Goal: Entertainment & Leisure: Consume media (video, audio)

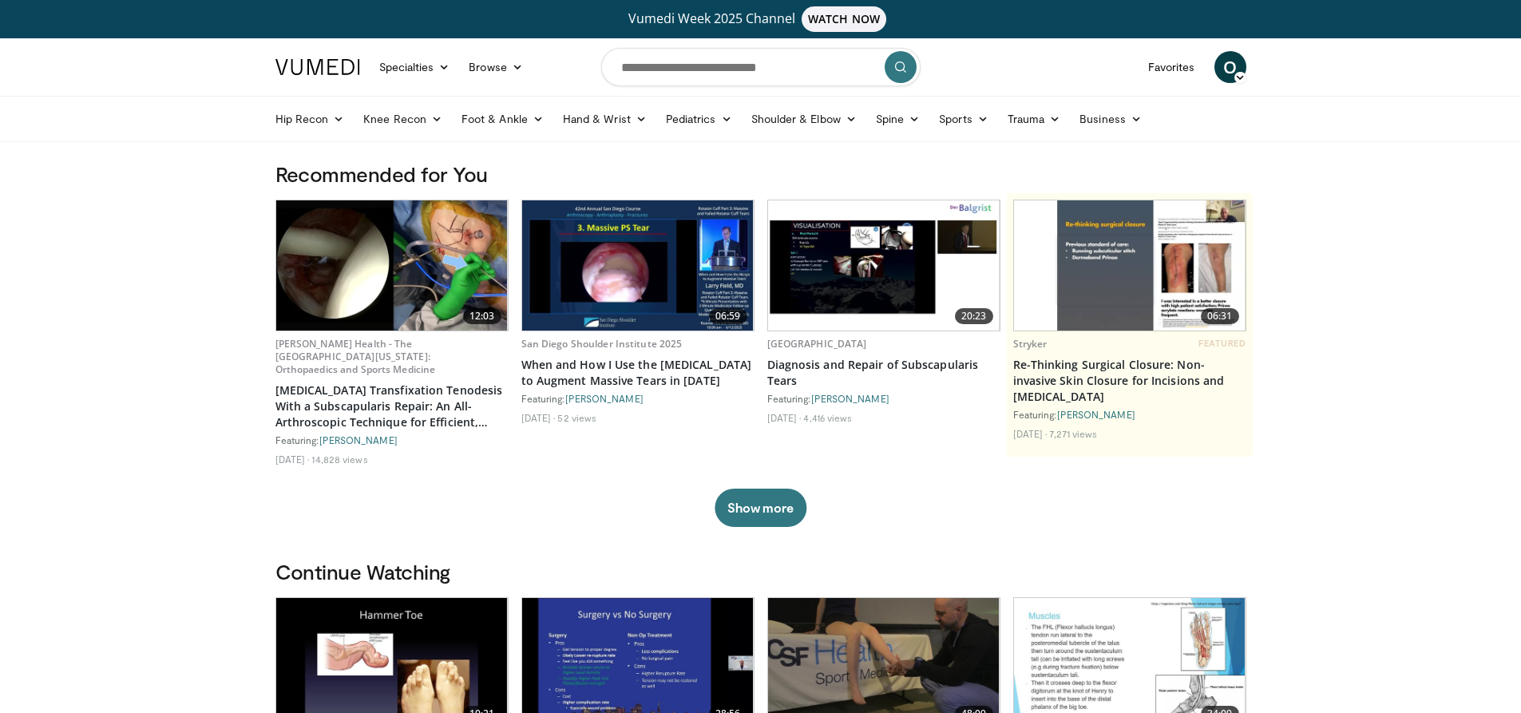
click at [1236, 77] on icon at bounding box center [1240, 77] width 11 height 11
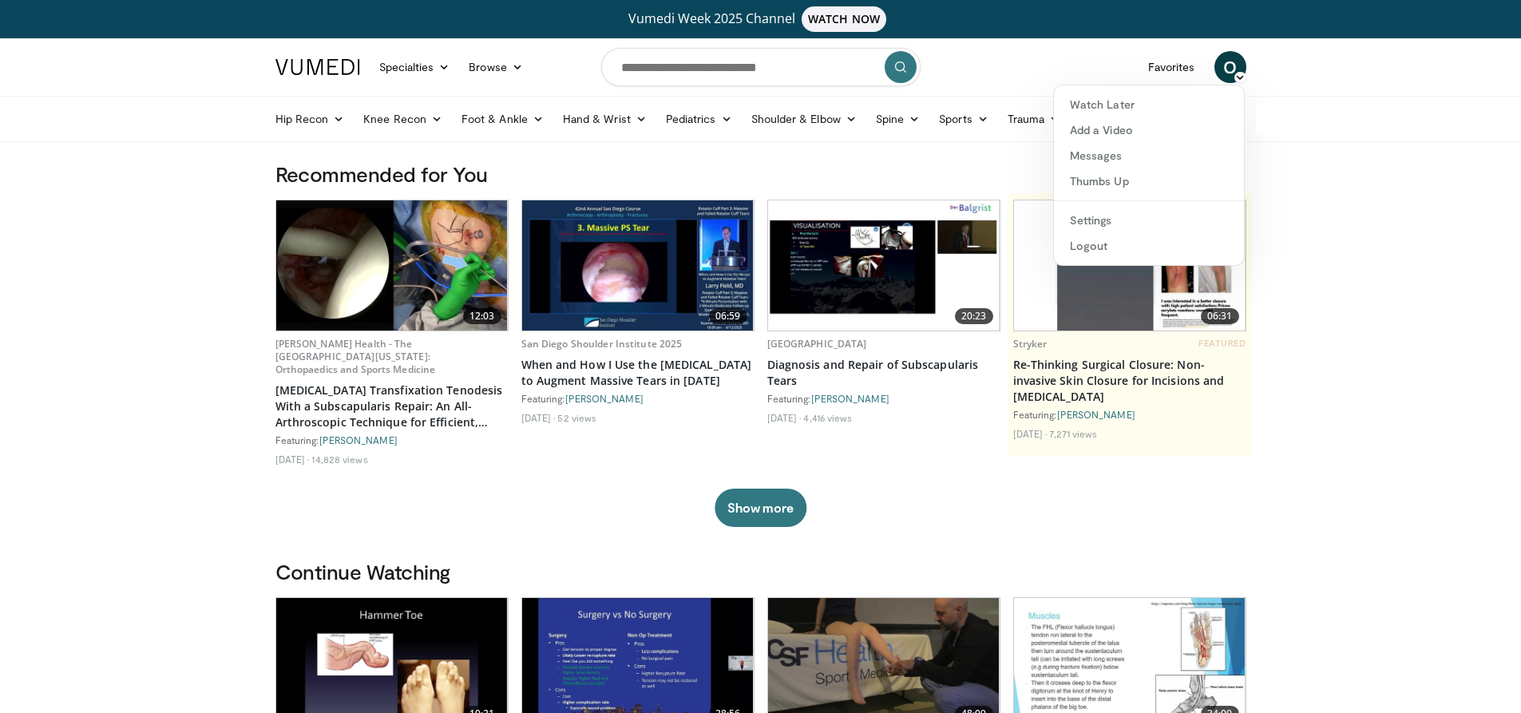
click at [869, 14] on span "WATCH NOW" at bounding box center [844, 19] width 85 height 26
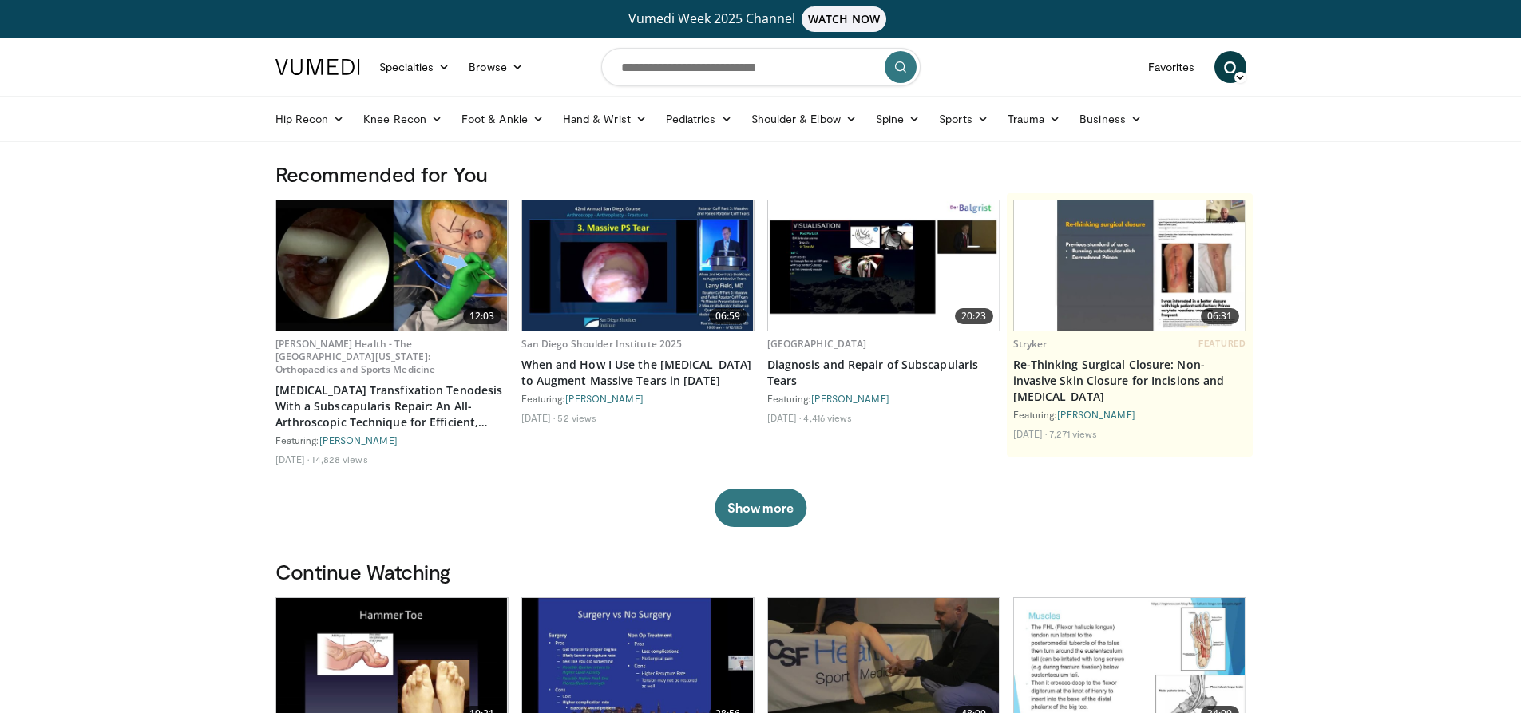
click at [432, 268] on img at bounding box center [392, 265] width 232 height 130
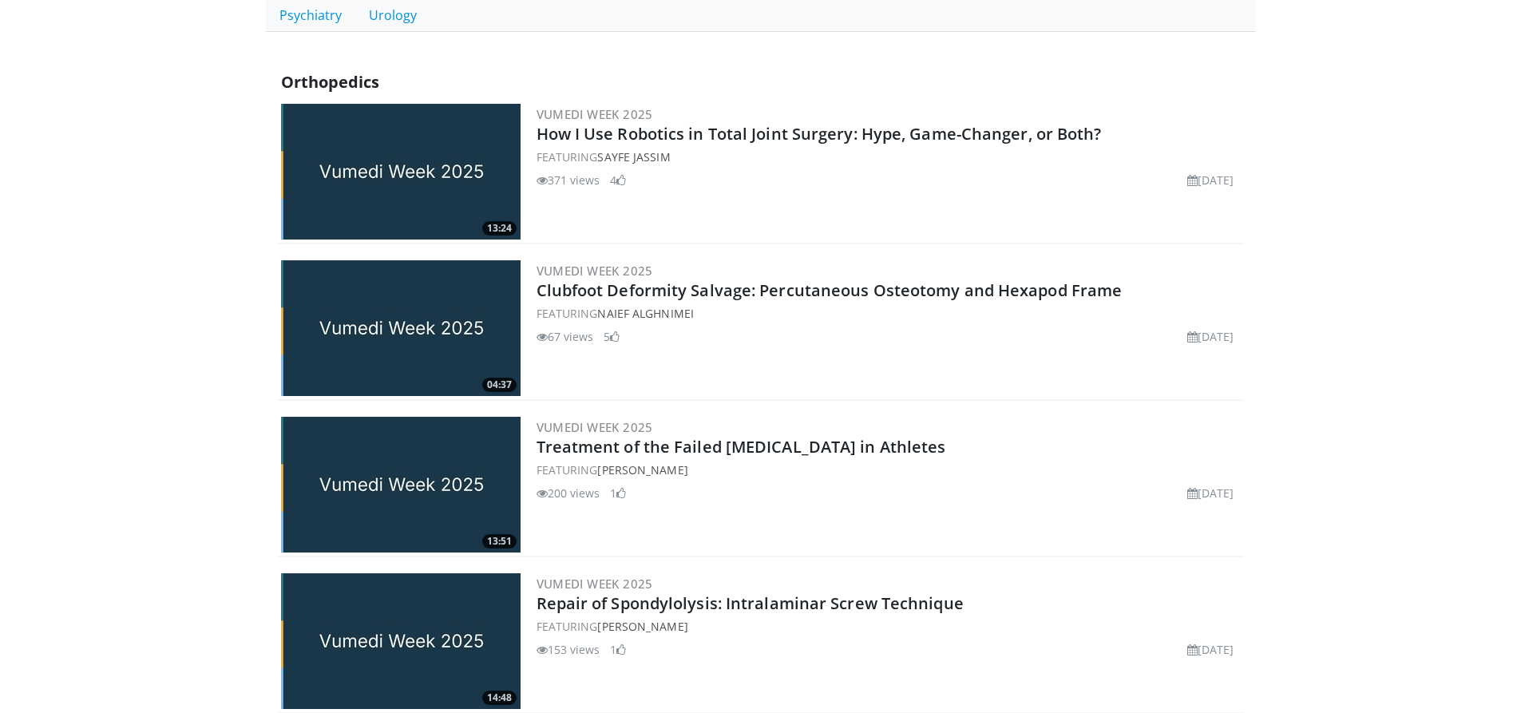
scroll to position [559, 0]
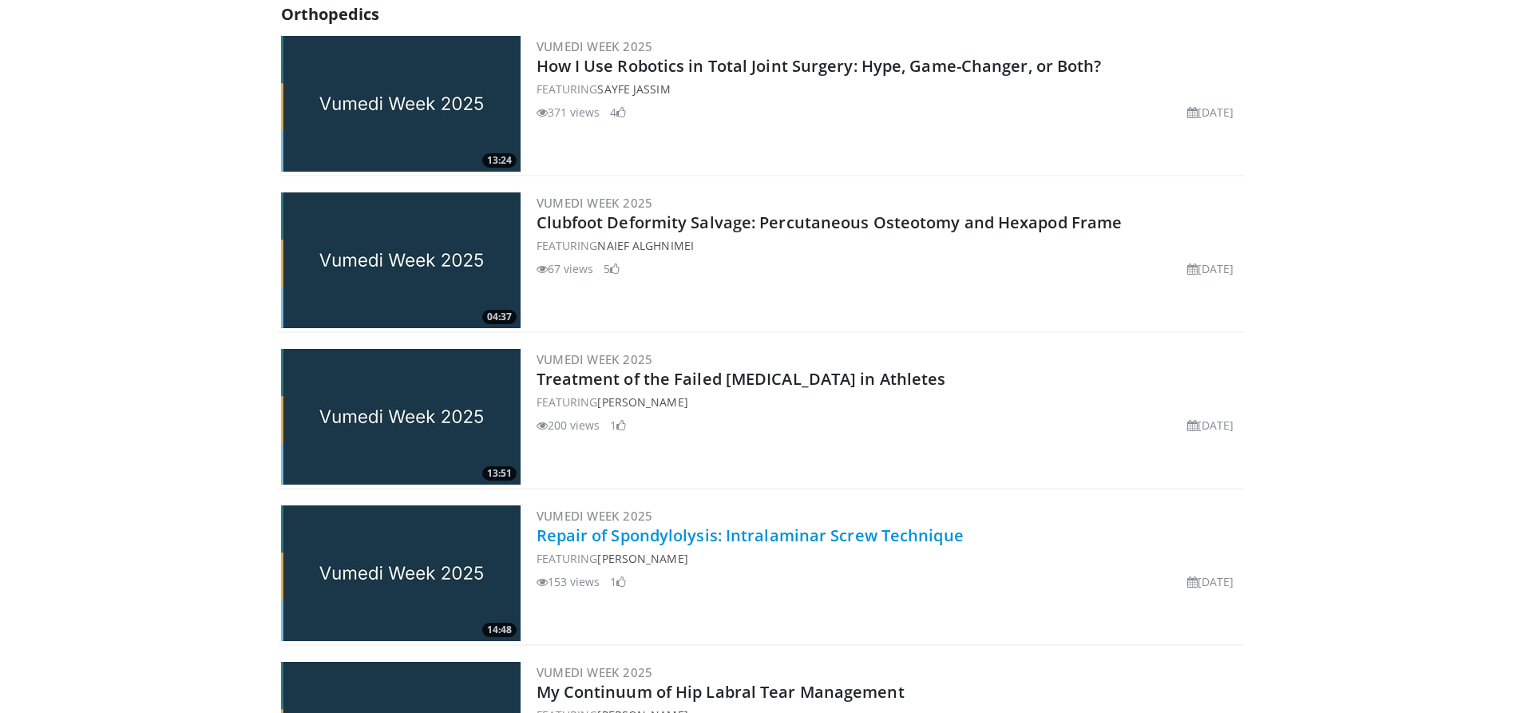
click at [781, 534] on link "Repair of Spondylolysis: Intralaminar Screw Technique" at bounding box center [750, 536] width 427 height 22
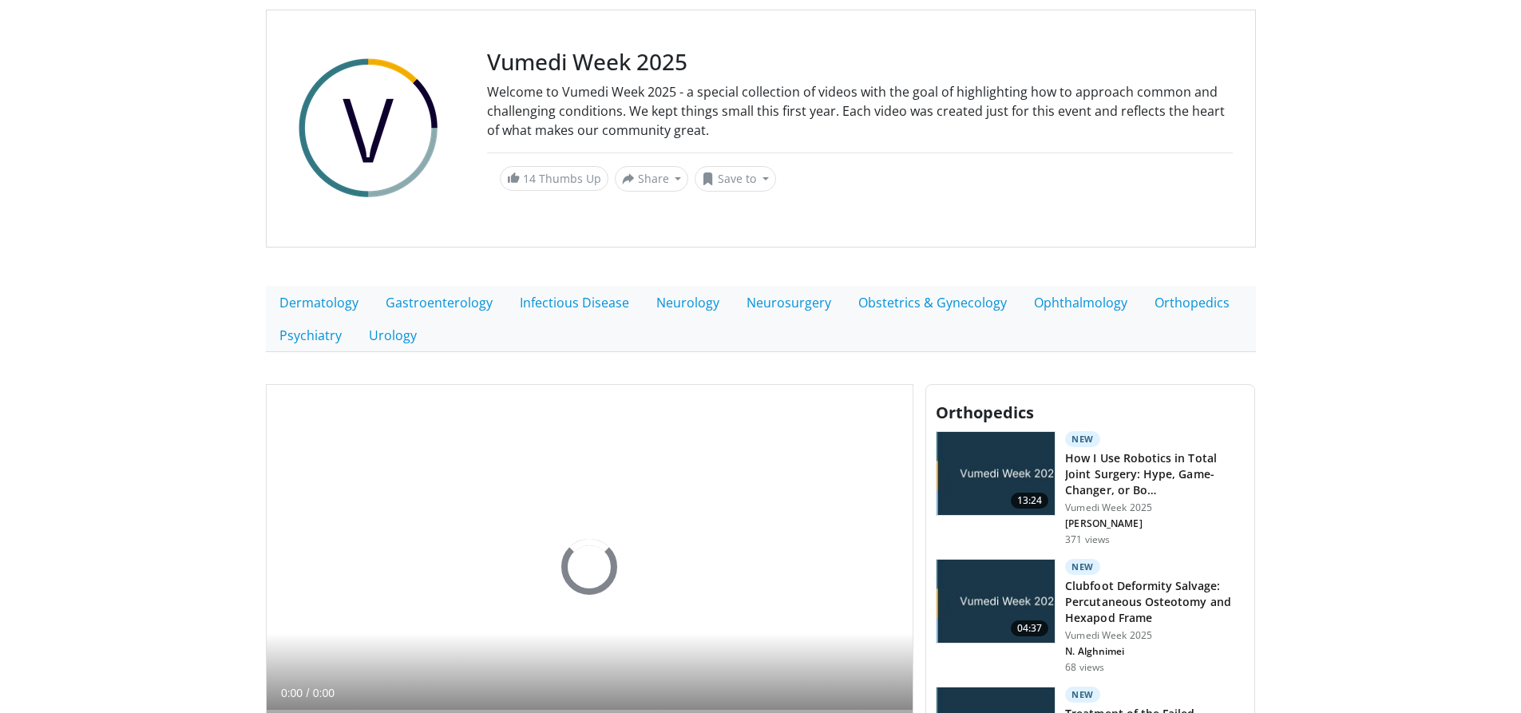
scroll to position [319, 0]
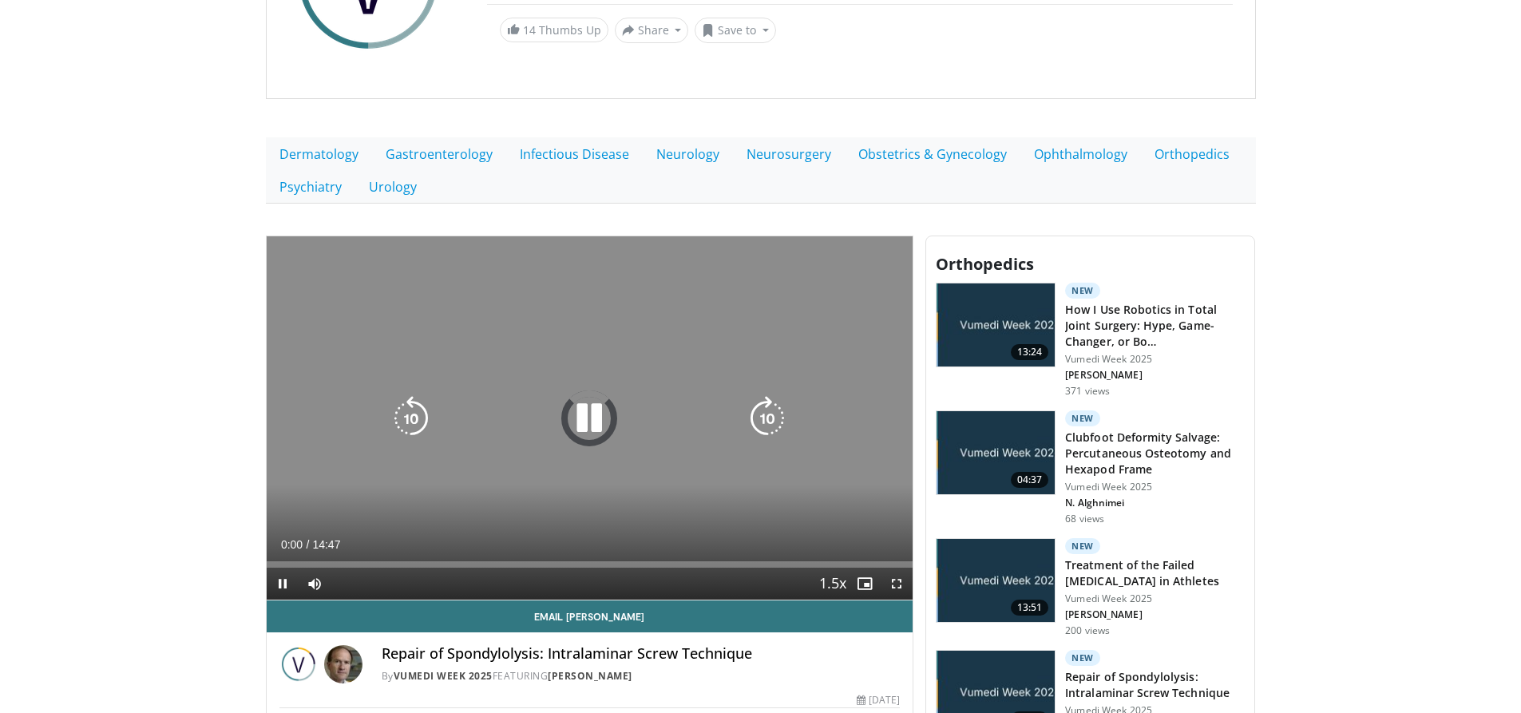
click at [592, 421] on icon "Video Player" at bounding box center [589, 418] width 45 height 45
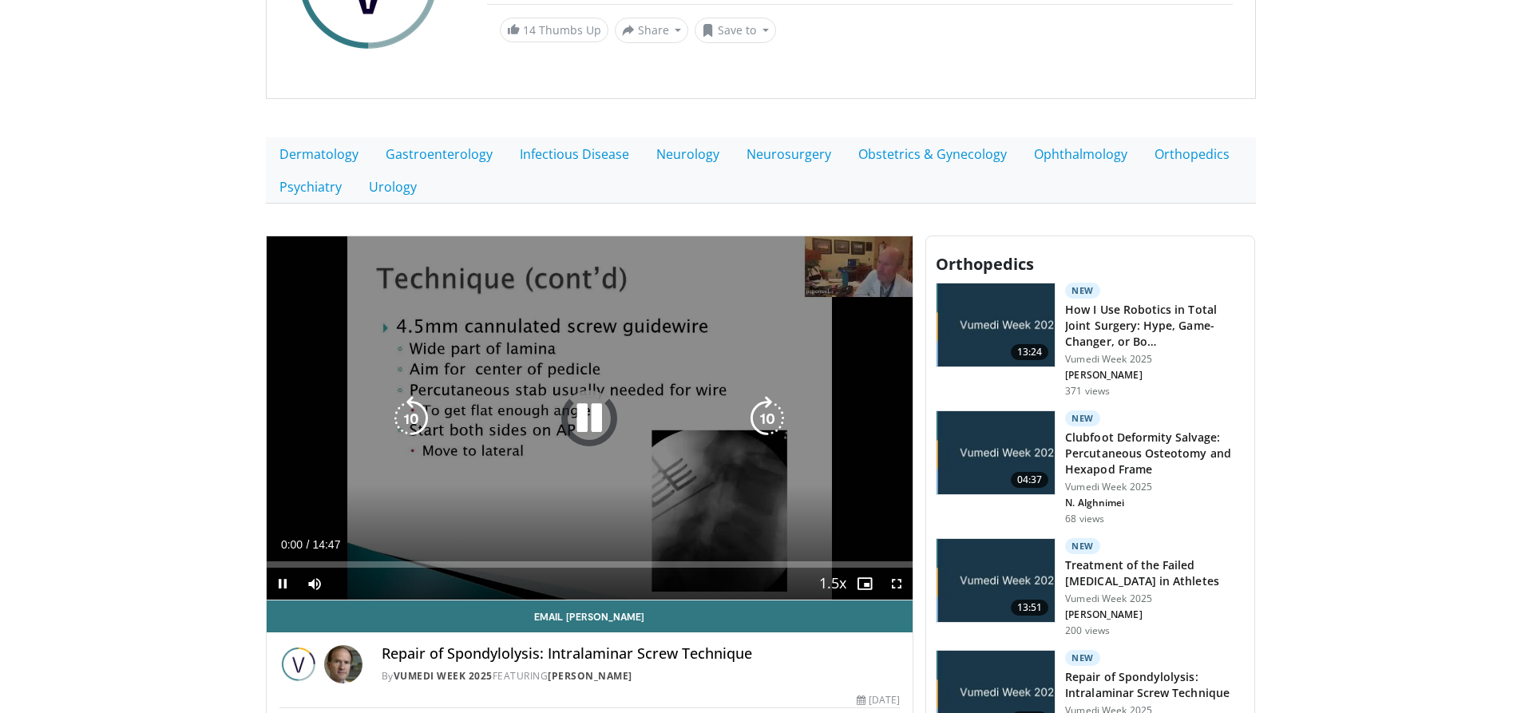
click at [593, 415] on icon "Video Player" at bounding box center [589, 418] width 45 height 45
click at [589, 420] on icon "Video Player" at bounding box center [589, 418] width 45 height 45
click at [597, 431] on icon "Video Player" at bounding box center [589, 418] width 45 height 45
click at [580, 420] on icon "Video Player" at bounding box center [589, 418] width 45 height 45
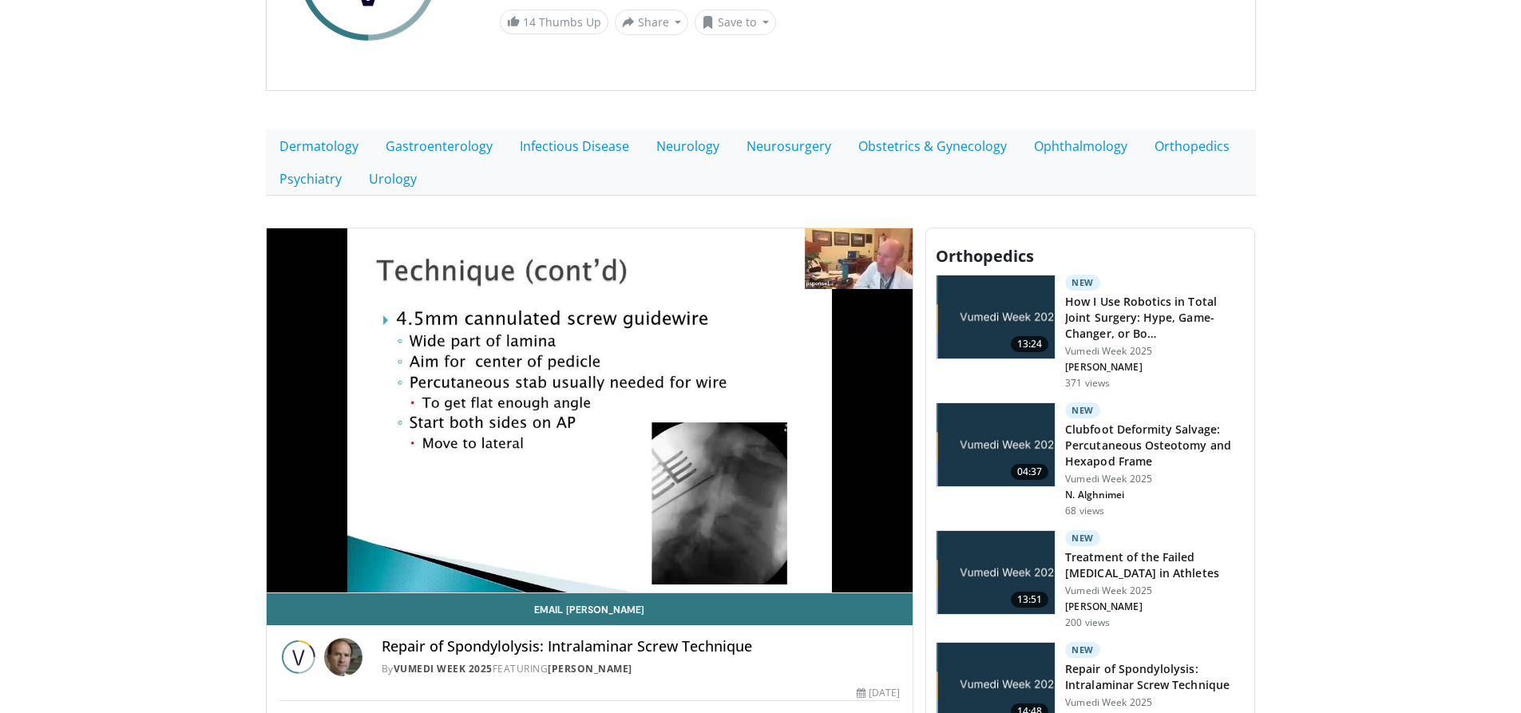
scroll to position [240, 0]
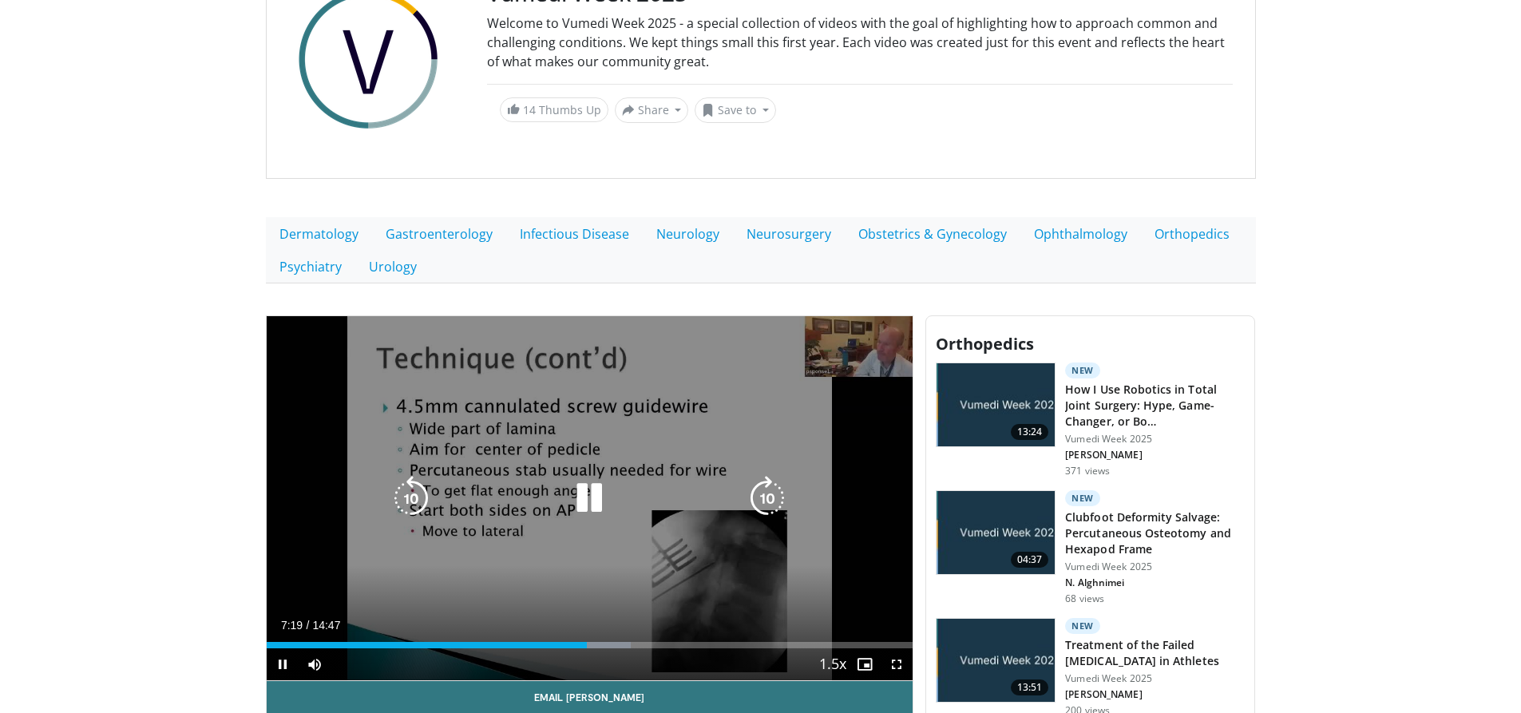
click at [592, 501] on icon "Video Player" at bounding box center [589, 498] width 45 height 45
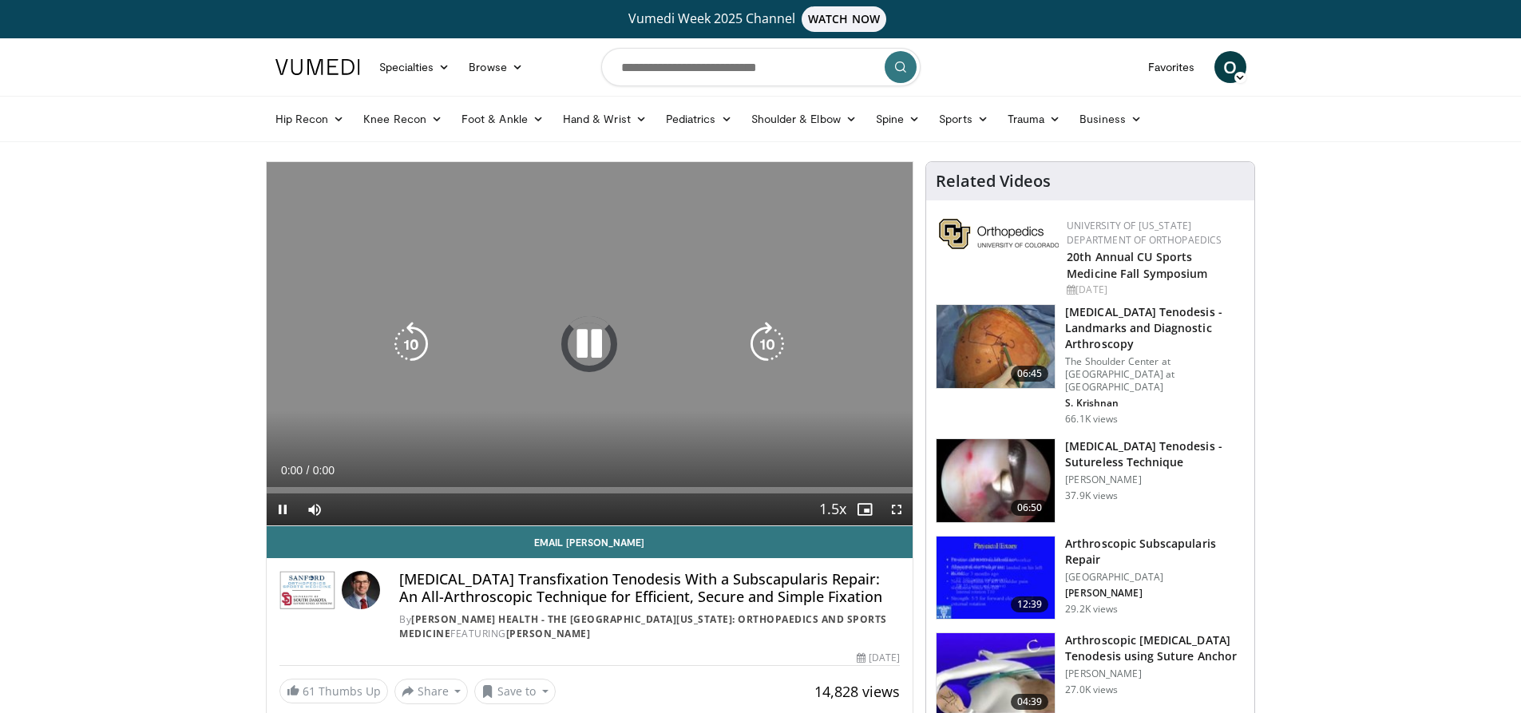
click at [585, 345] on icon "Video Player" at bounding box center [589, 344] width 45 height 45
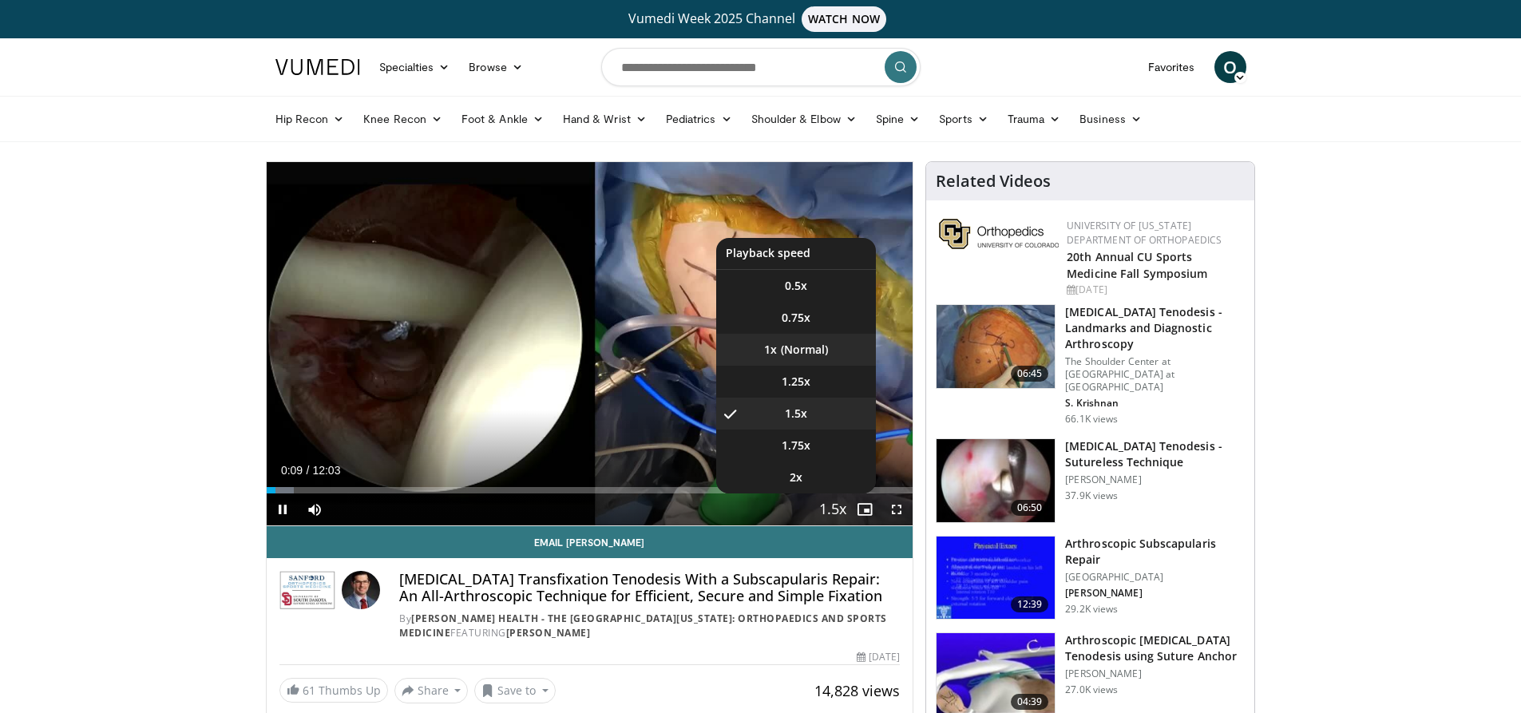
click at [803, 360] on li "1x" at bounding box center [796, 350] width 160 height 32
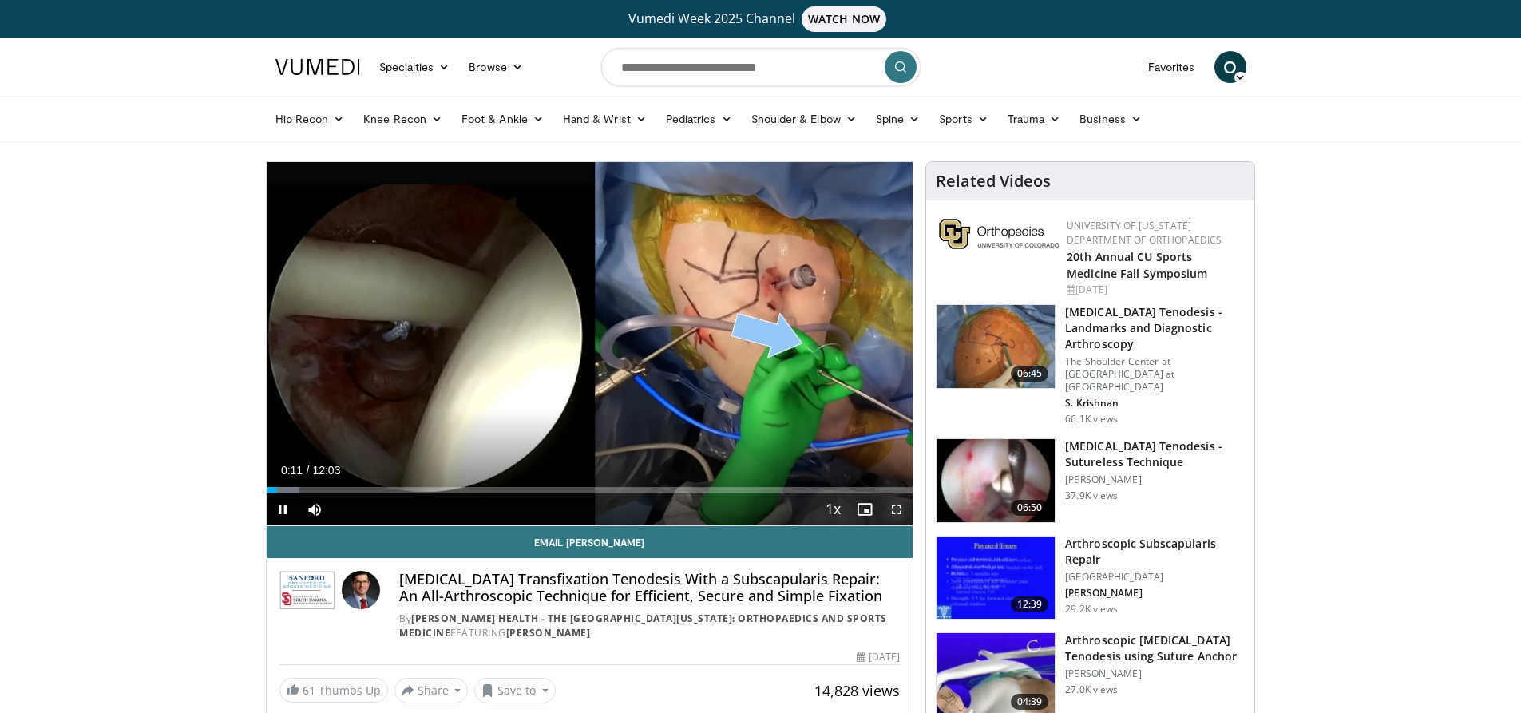
click at [898, 506] on span "Video Player" at bounding box center [897, 510] width 32 height 32
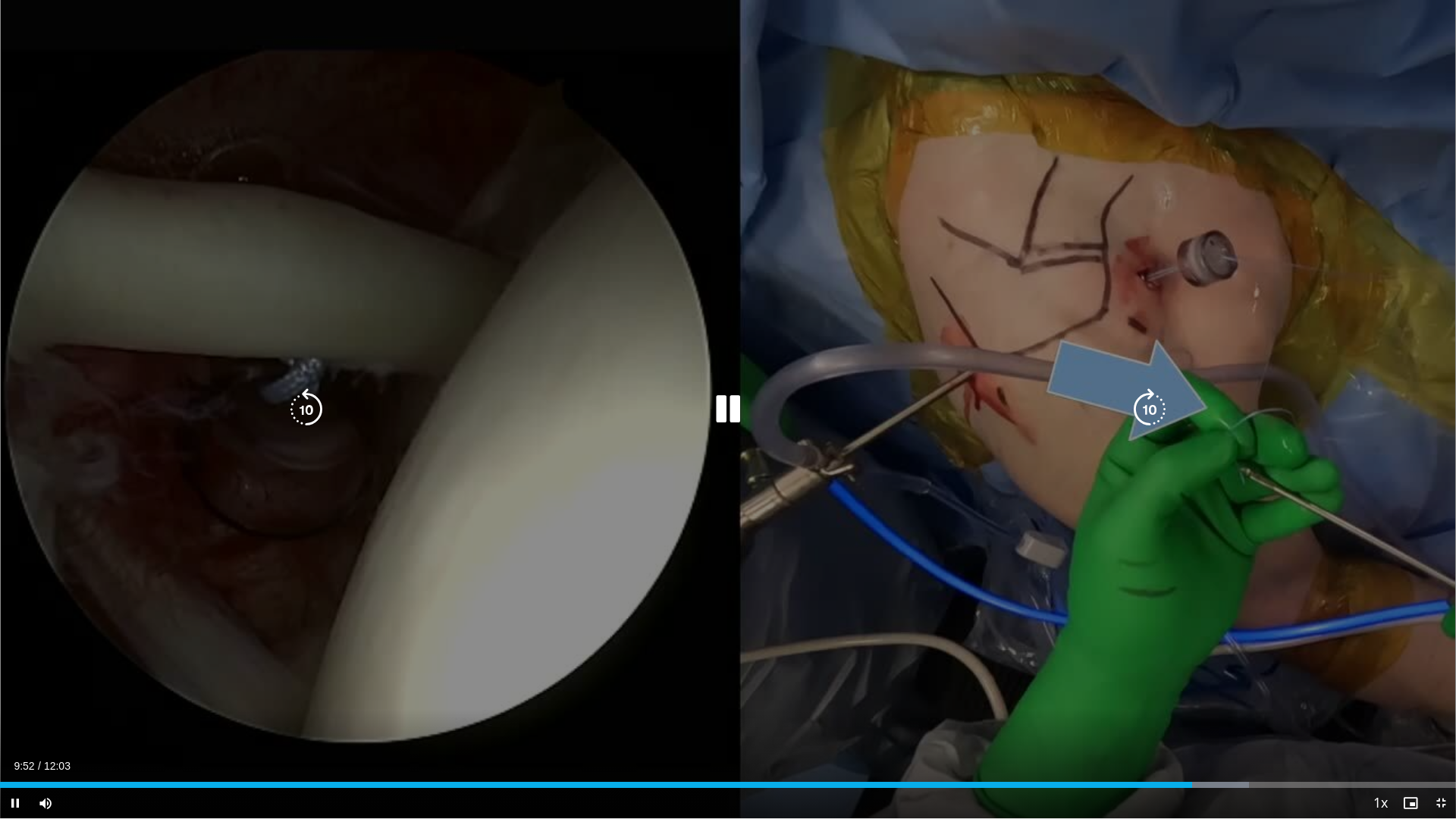
drag, startPoint x: 734, startPoint y: 410, endPoint x: 760, endPoint y: 421, distance: 28.2
click at [734, 410] on icon "Video Player" at bounding box center [728, 410] width 43 height 43
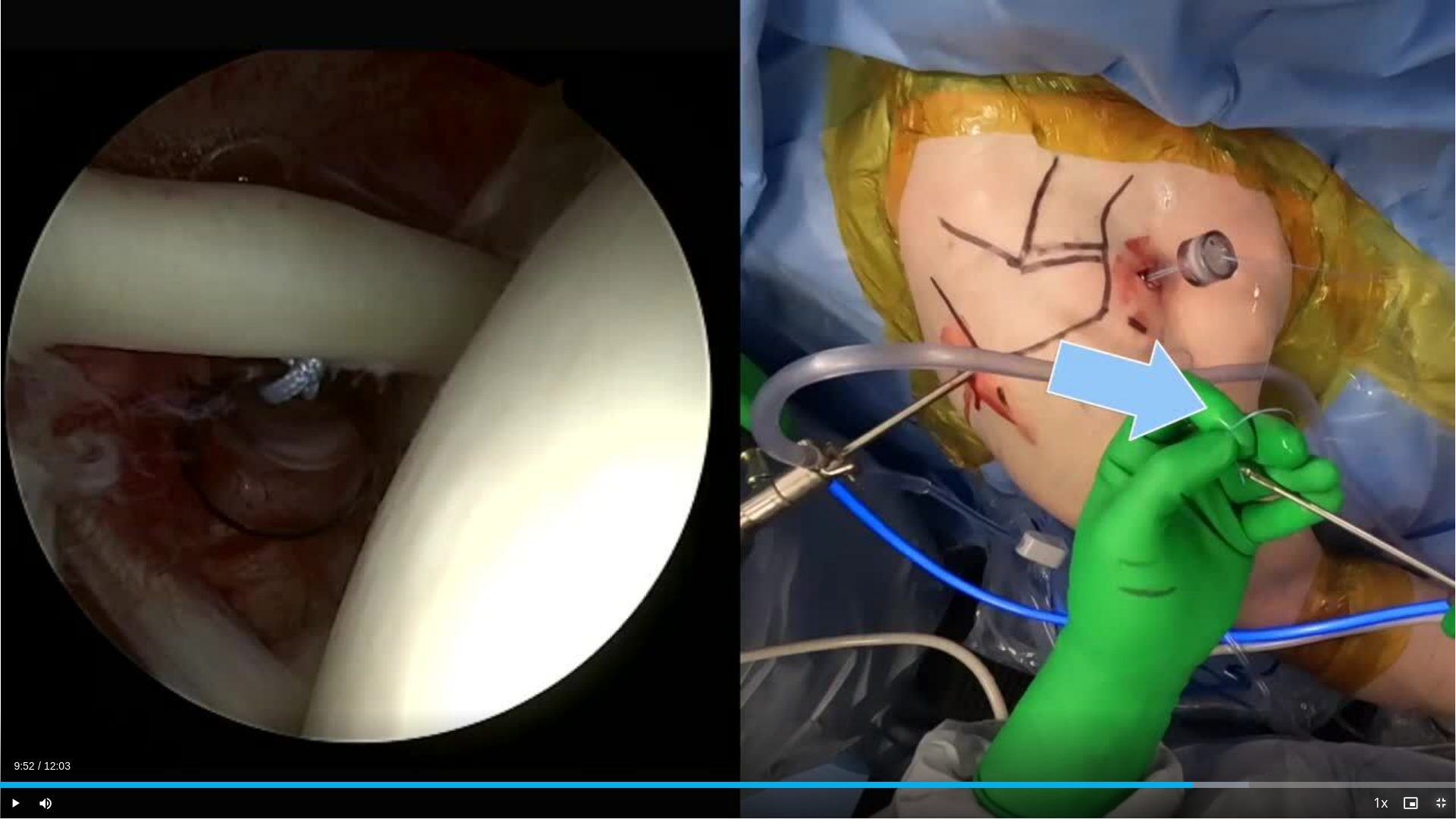
click at [1442, 676] on span "Video Player" at bounding box center [1441, 804] width 30 height 30
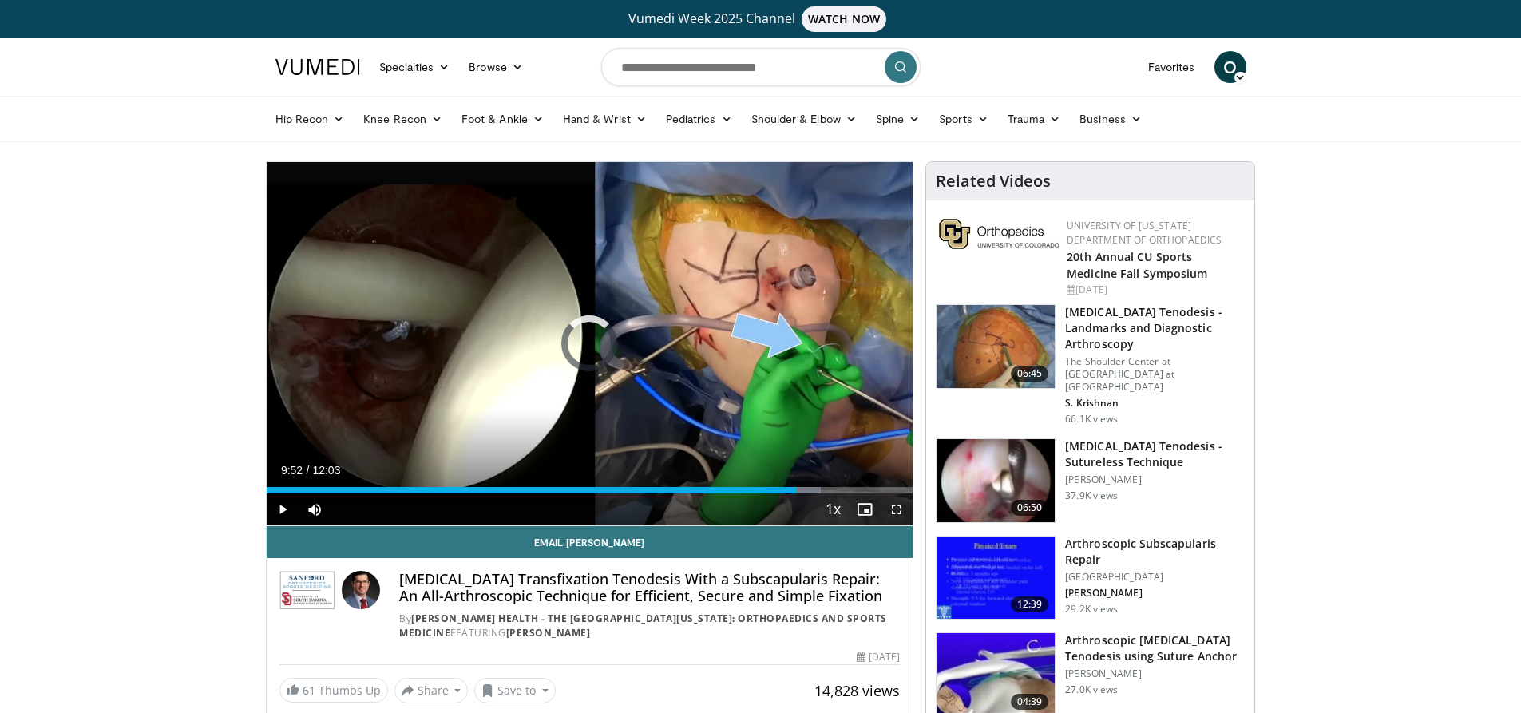
click at [675, 487] on div "Loaded : 85.77% 07:37 09:52" at bounding box center [590, 490] width 647 height 6
click at [286, 511] on span "Video Player" at bounding box center [283, 510] width 32 height 32
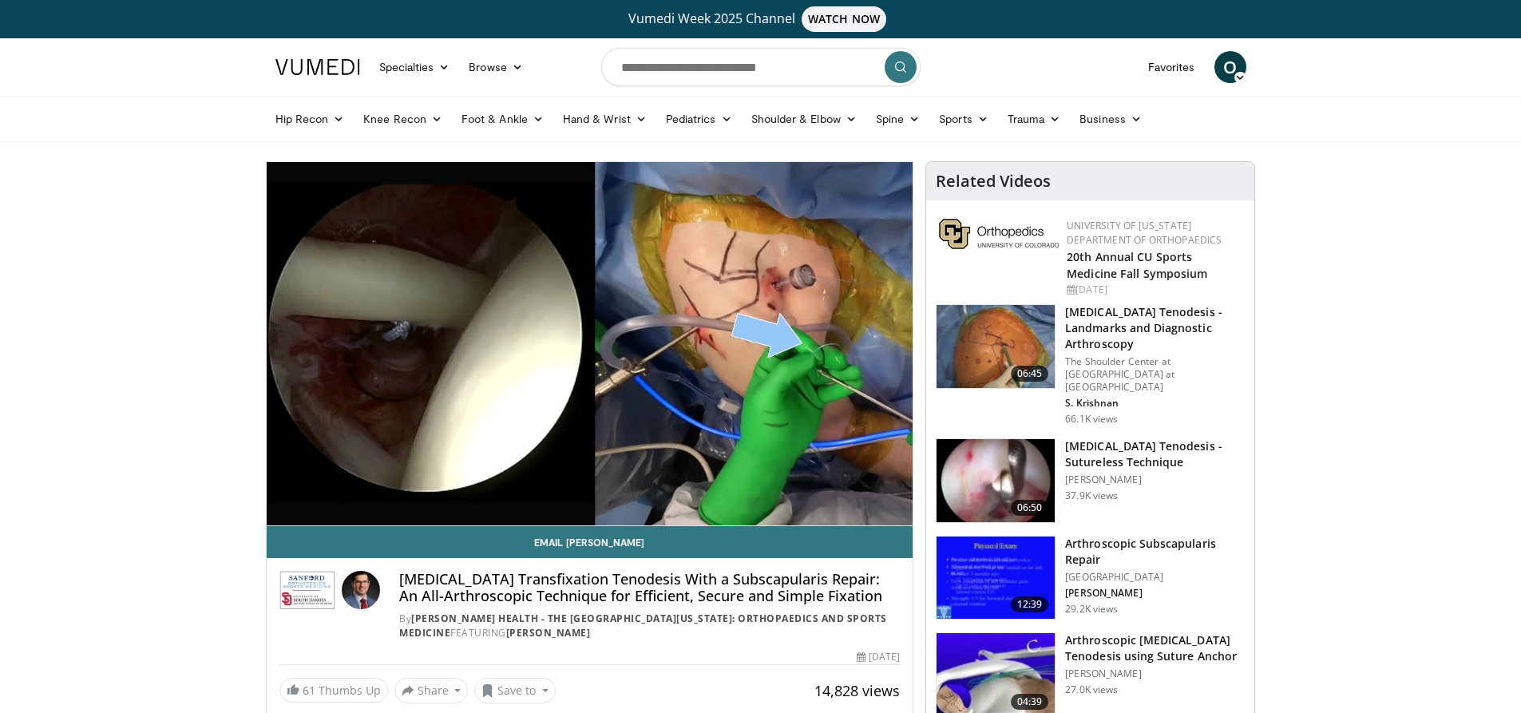
click at [639, 488] on video-js "**********" at bounding box center [590, 344] width 647 height 364
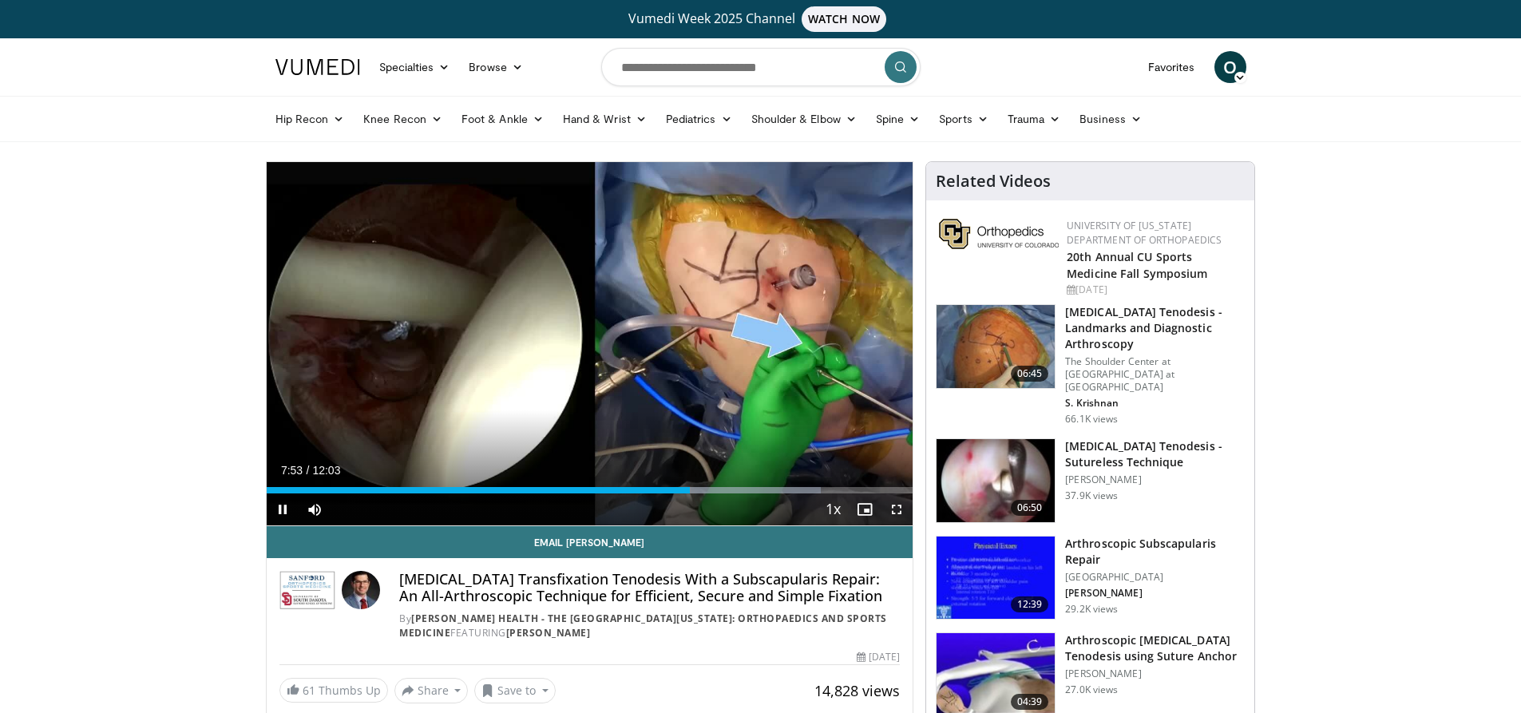
click at [573, 489] on div "07:53" at bounding box center [478, 490] width 423 height 6
click at [487, 490] on div "05:47" at bounding box center [377, 490] width 221 height 6
click at [899, 504] on span "Video Player" at bounding box center [897, 510] width 32 height 32
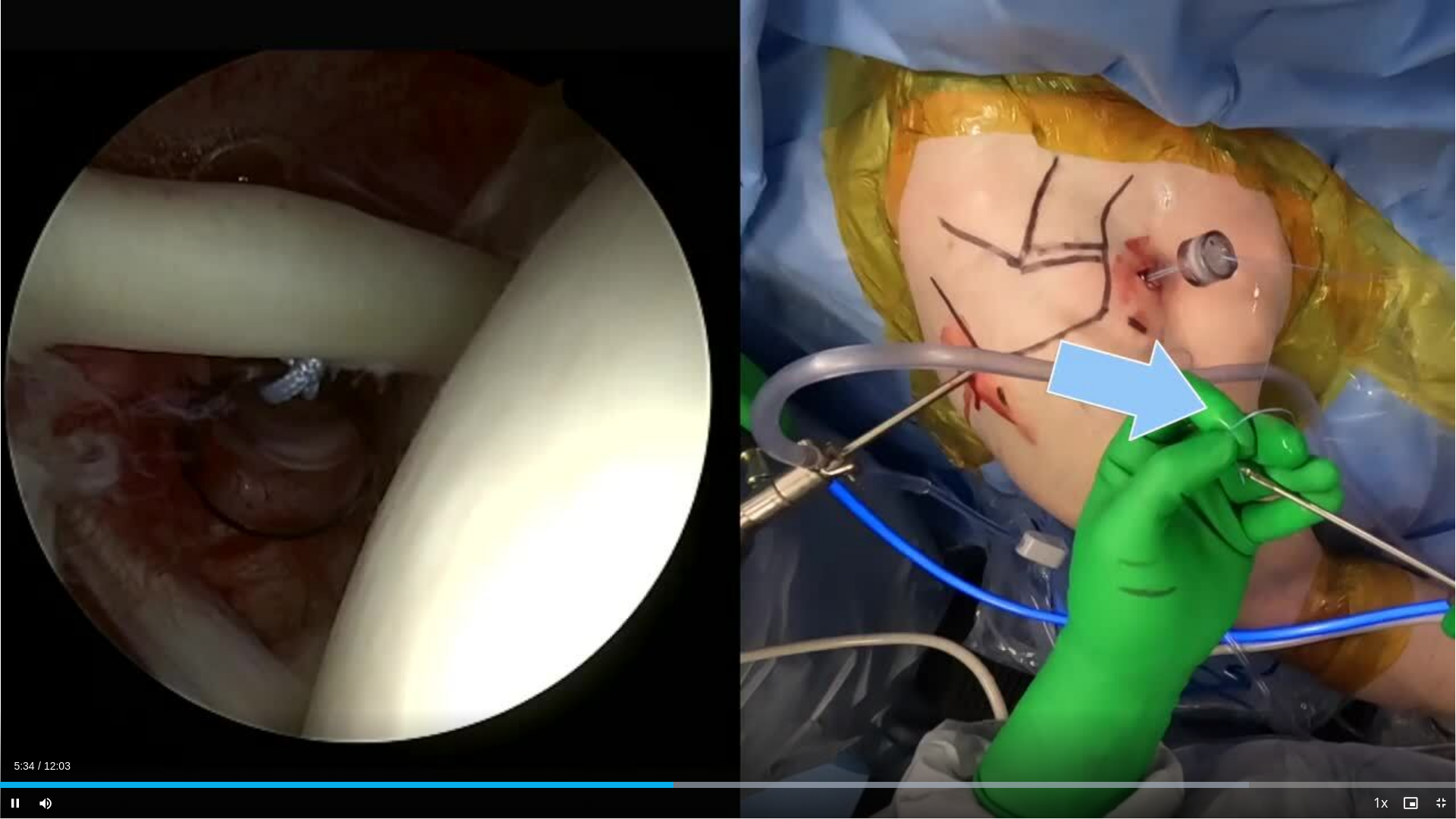
click at [595, 676] on div "Loaded : 85.77% 04:55 05:34" at bounding box center [728, 785] width 1456 height 6
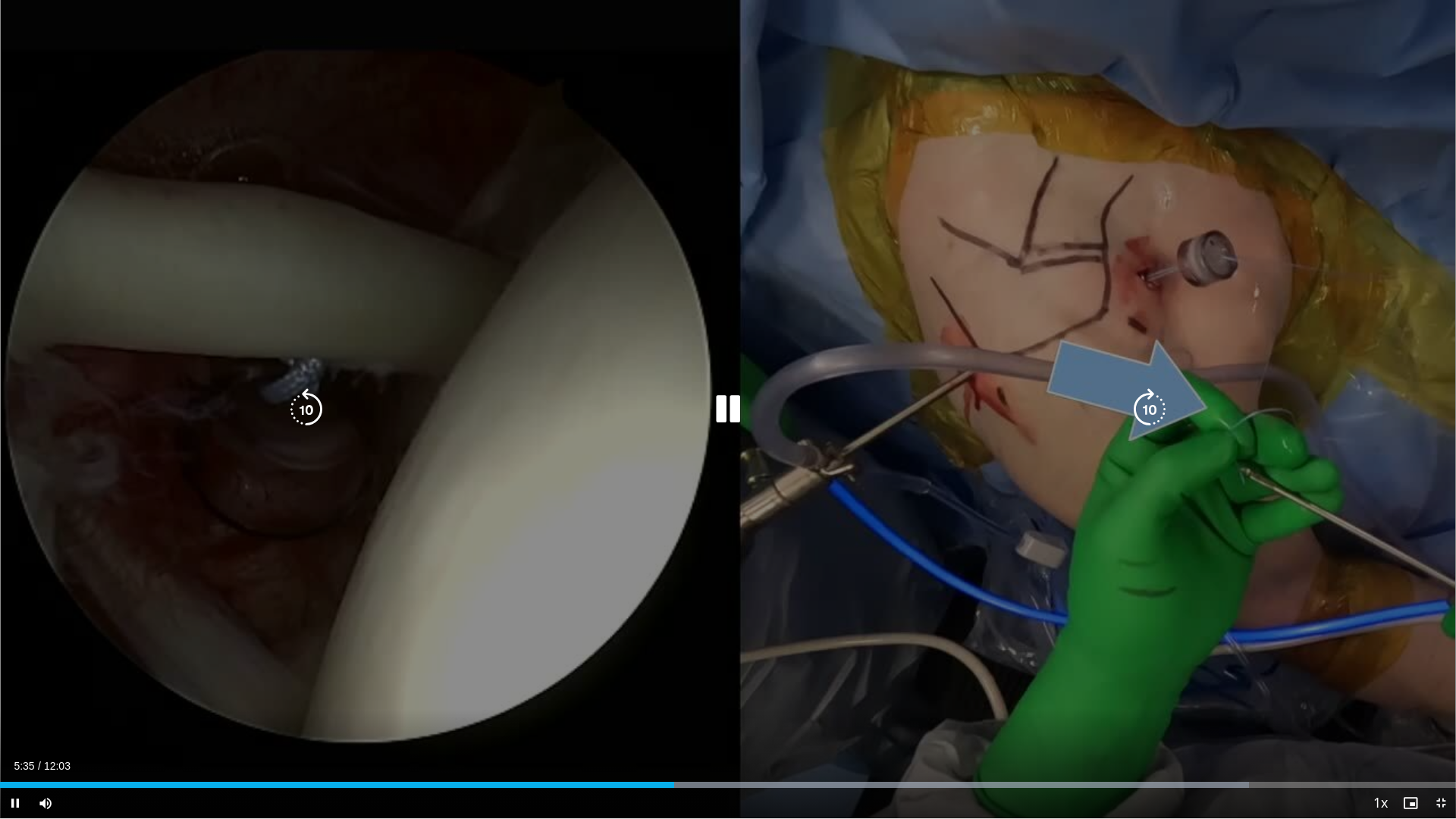
drag, startPoint x: 736, startPoint y: 412, endPoint x: 1195, endPoint y: 668, distance: 525.6
click at [737, 412] on icon "Video Player" at bounding box center [728, 410] width 43 height 43
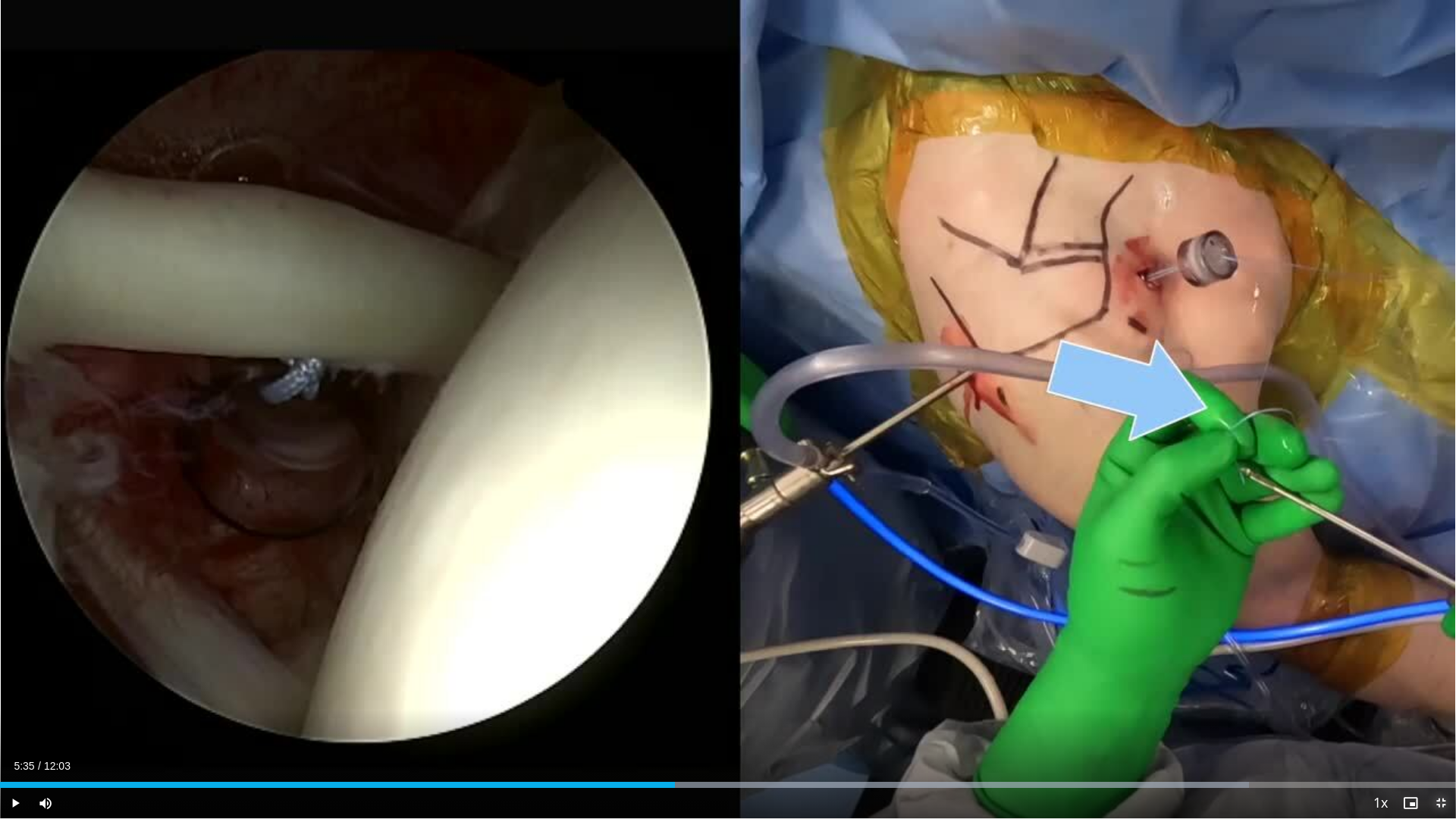
click at [1444, 676] on span "Video Player" at bounding box center [1441, 804] width 30 height 30
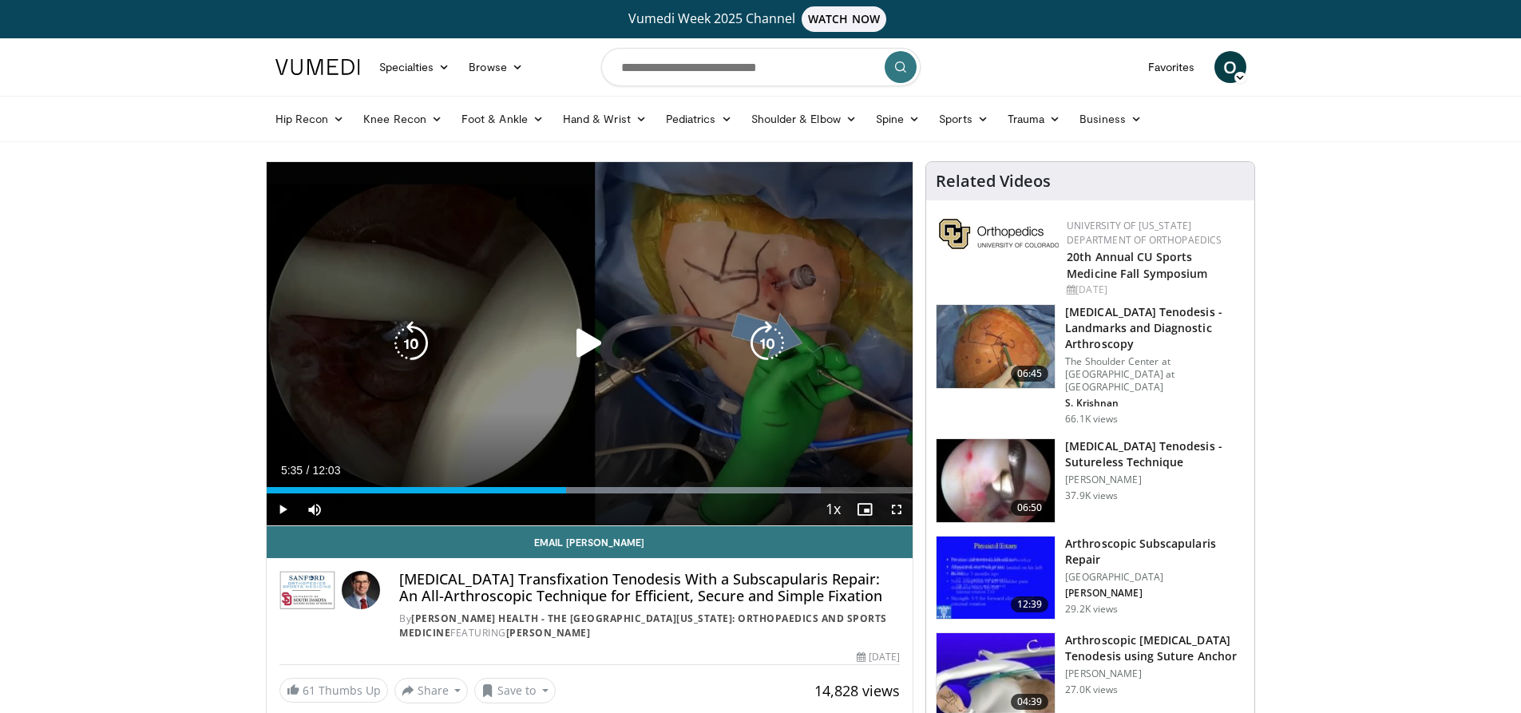
click at [585, 339] on icon "Video Player" at bounding box center [589, 343] width 45 height 45
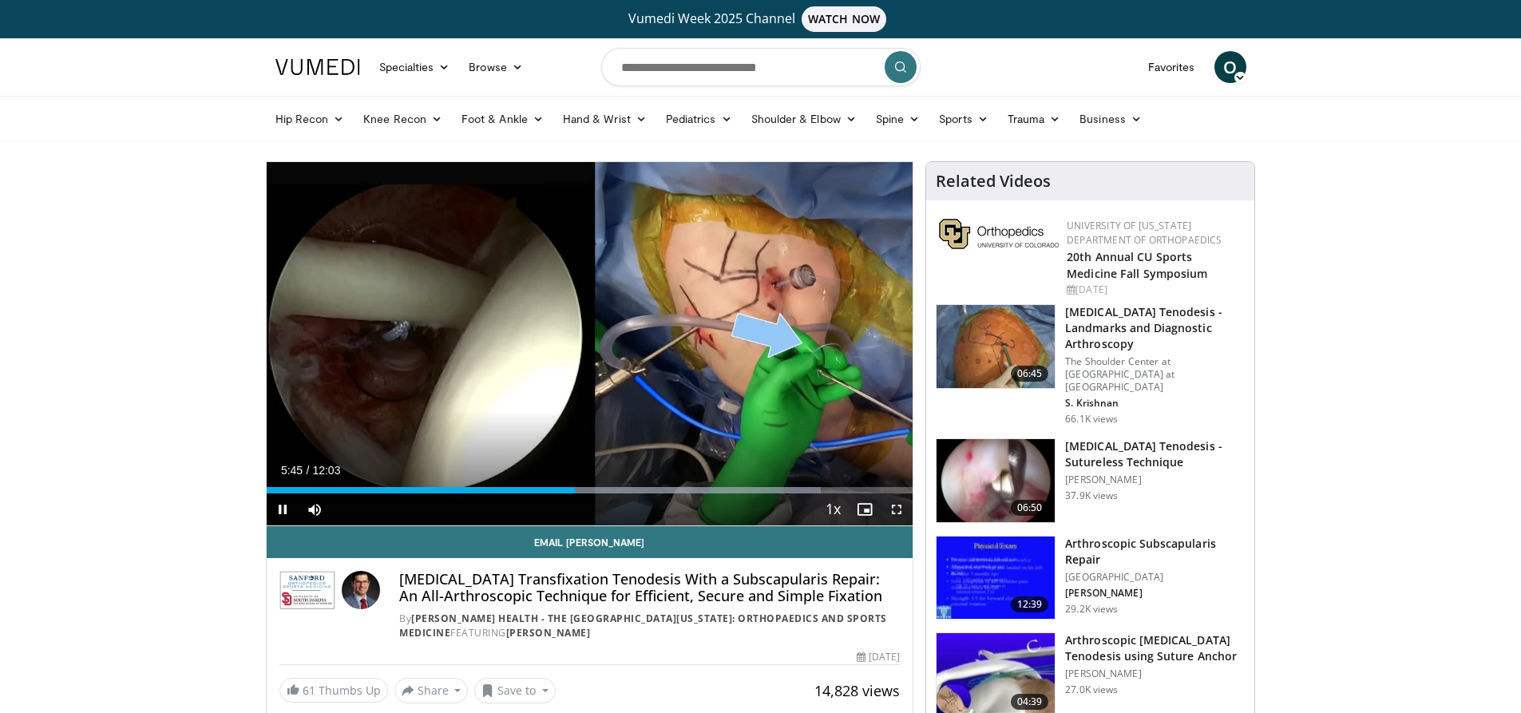
click at [547, 489] on div "05:45" at bounding box center [421, 490] width 309 height 6
click at [892, 512] on span "Video Player" at bounding box center [897, 510] width 32 height 32
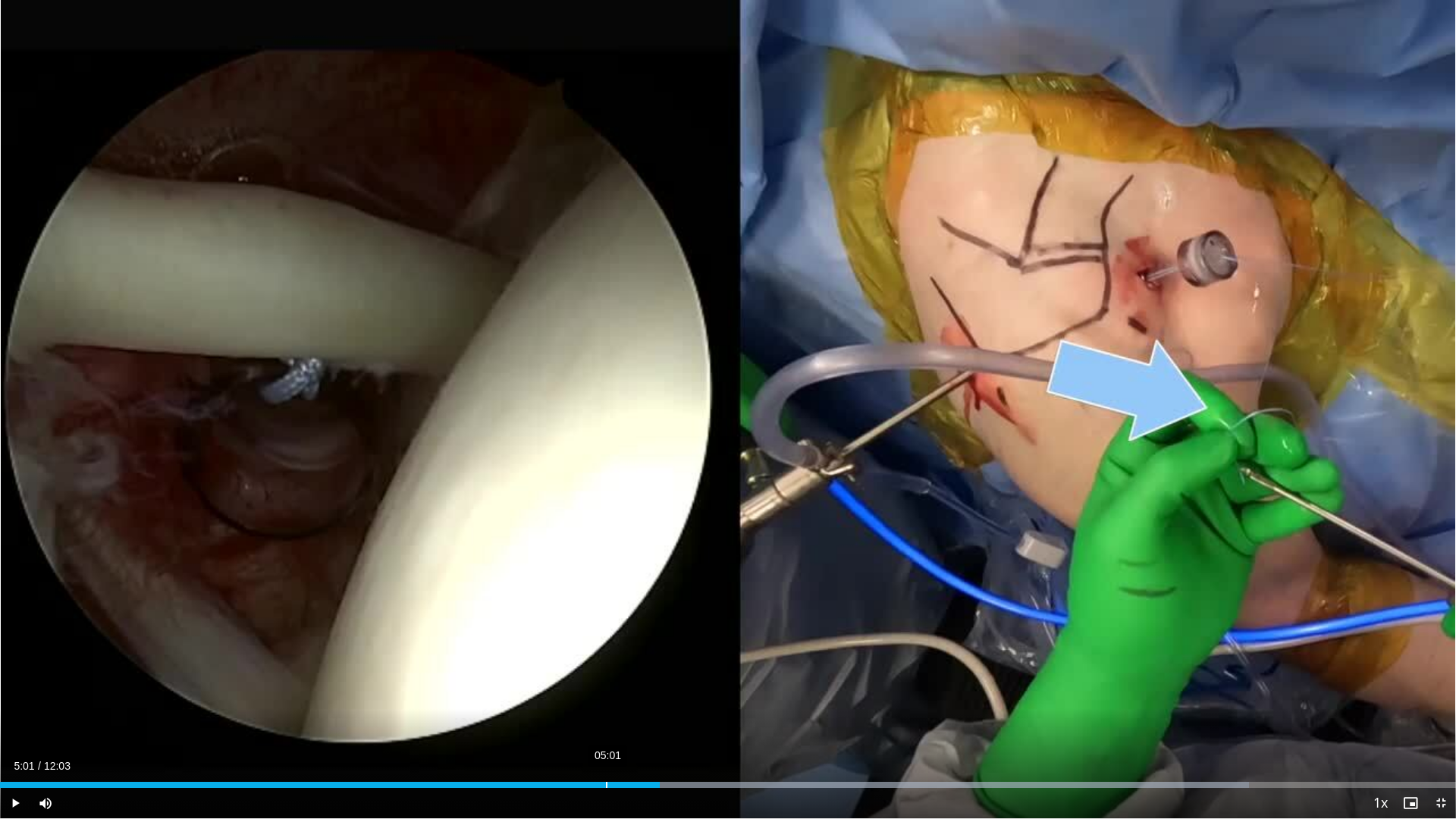
click at [606, 676] on div "Loaded : 85.77% 05:01 05:01" at bounding box center [728, 781] width 1456 height 14
click at [564, 676] on div "Loaded : 85.77% 04:40 05:09" at bounding box center [728, 785] width 1456 height 6
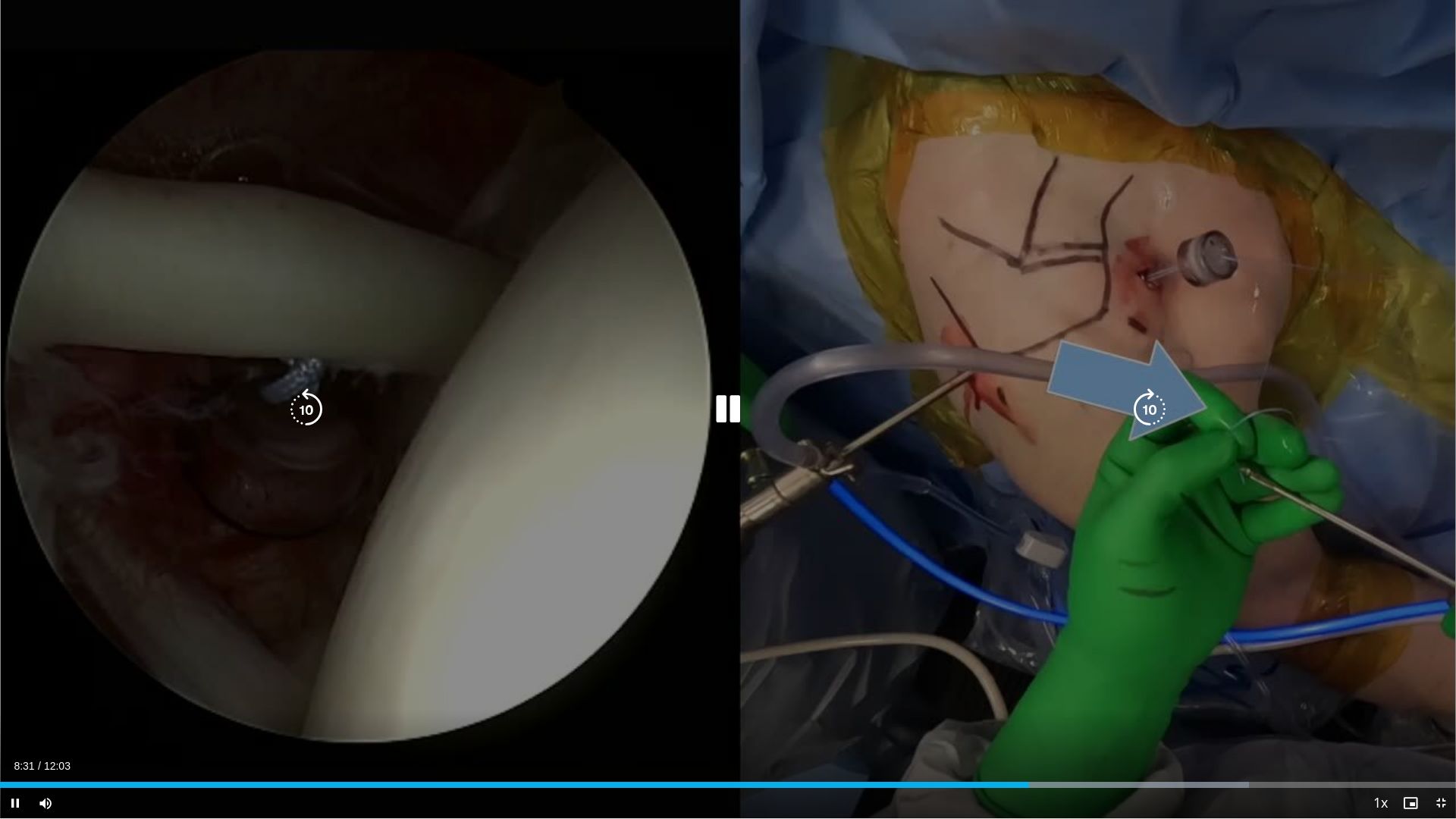
click at [718, 410] on icon "Video Player" at bounding box center [728, 410] width 43 height 43
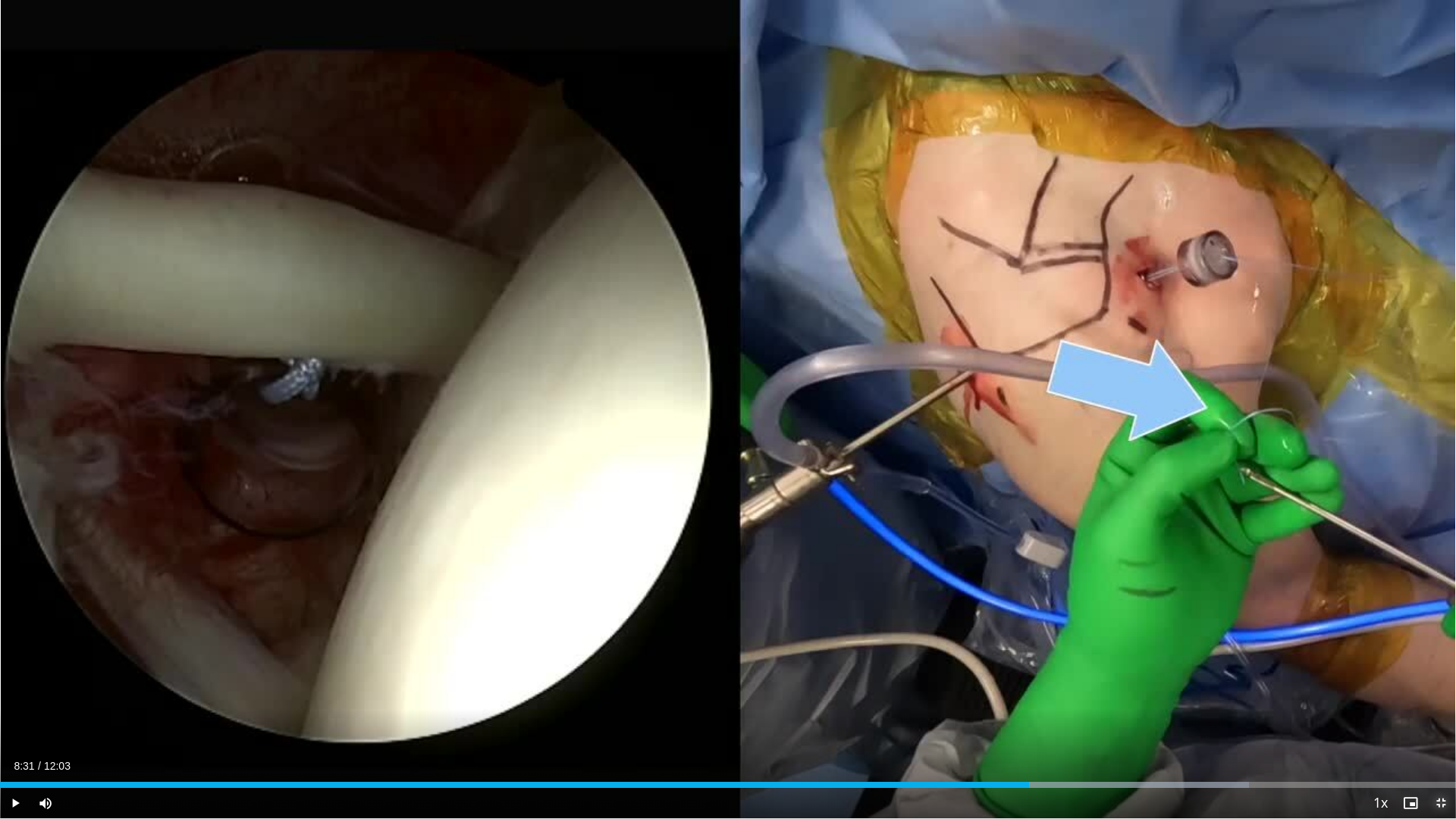
click at [1444, 676] on span "Video Player" at bounding box center [1441, 804] width 30 height 30
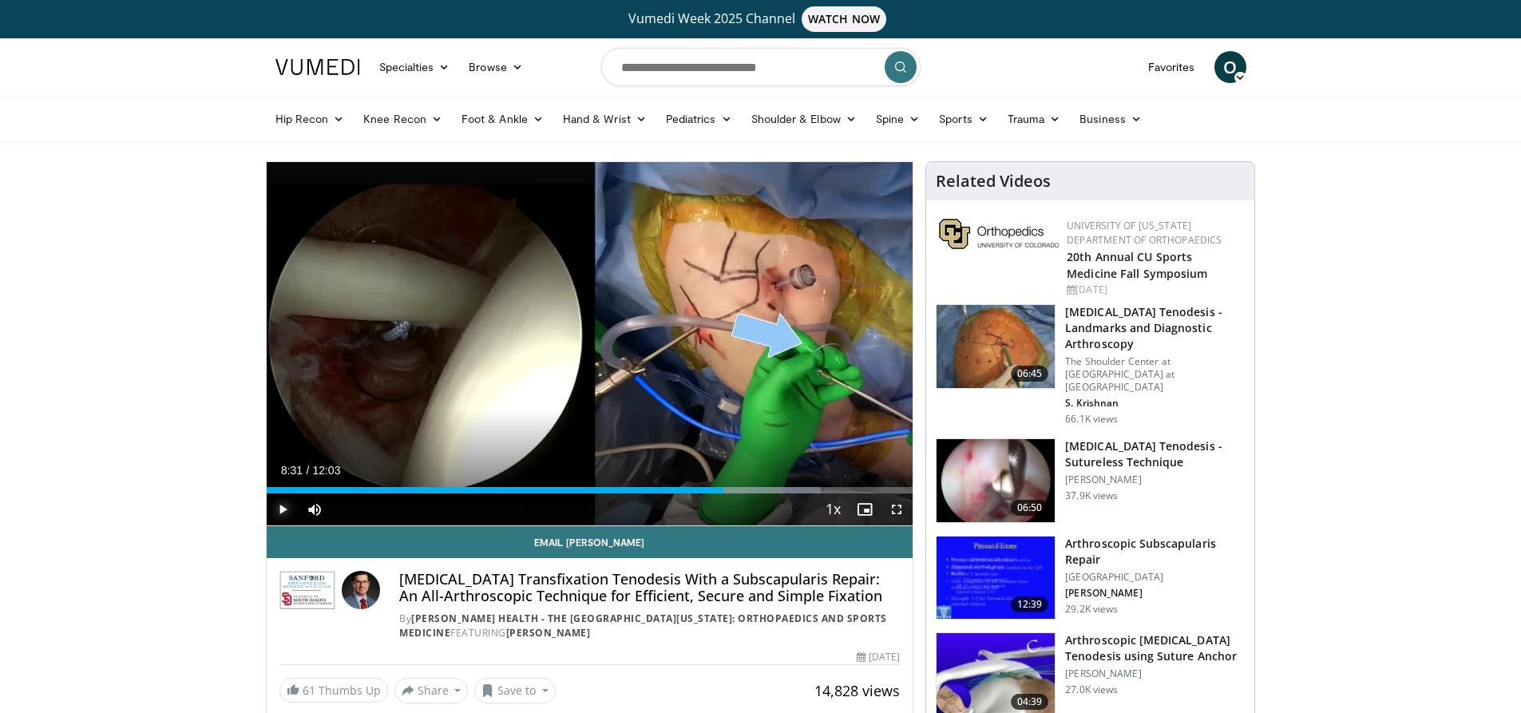
click at [289, 511] on span "Video Player" at bounding box center [283, 510] width 32 height 32
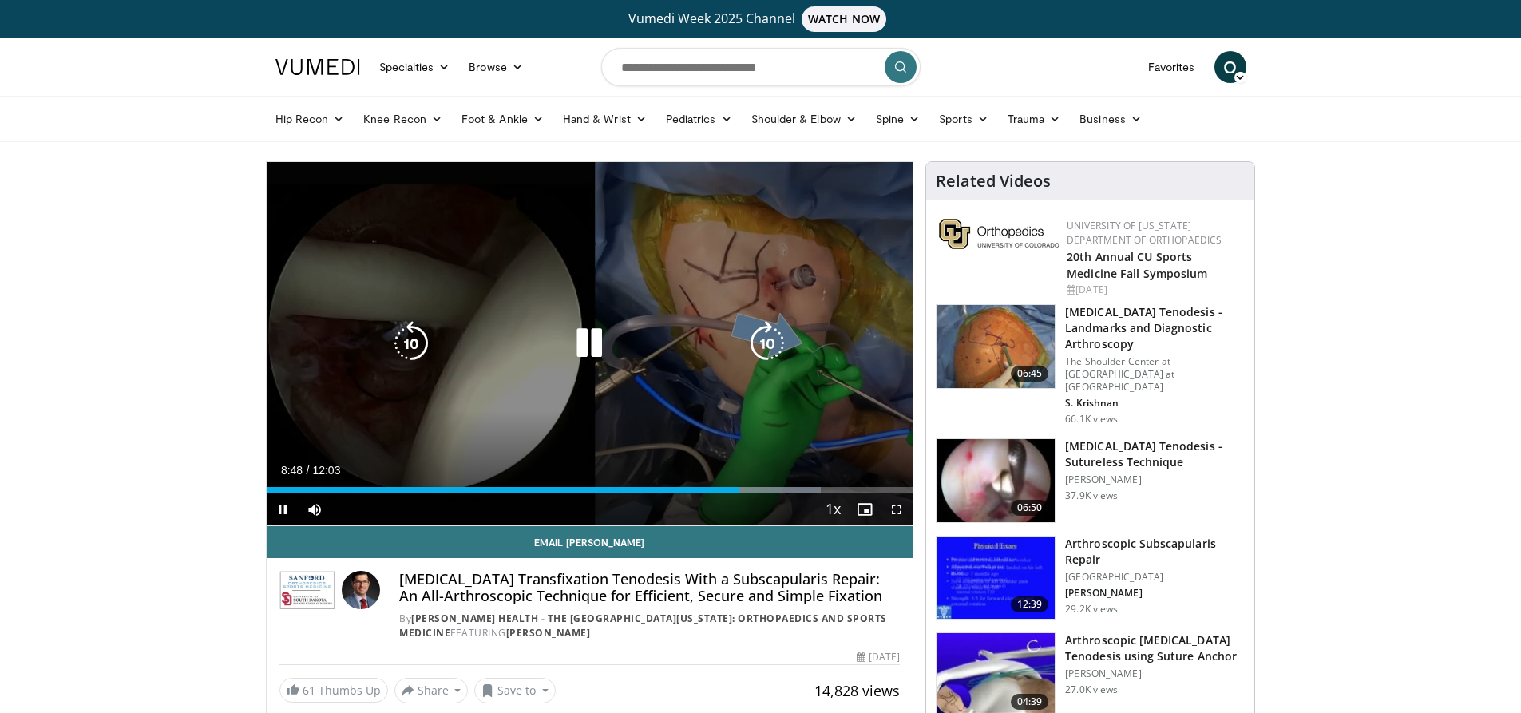
click at [580, 344] on icon "Video Player" at bounding box center [589, 343] width 45 height 45
